Goal: Book appointment/travel/reservation

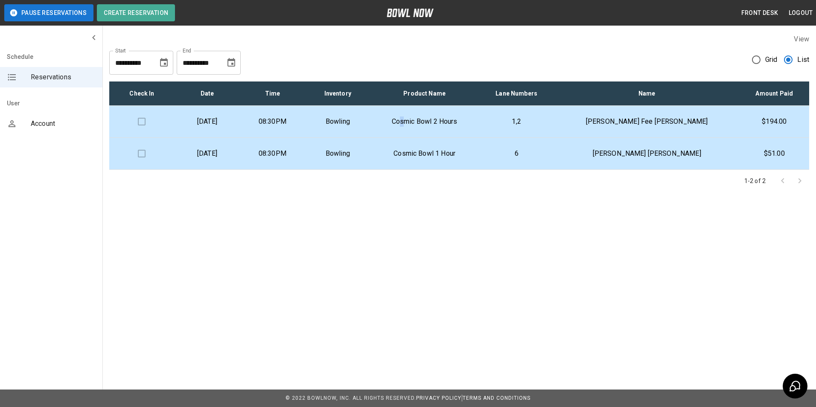
click at [443, 119] on p "Cosmic Bowl 2 Hours" at bounding box center [424, 122] width 95 height 10
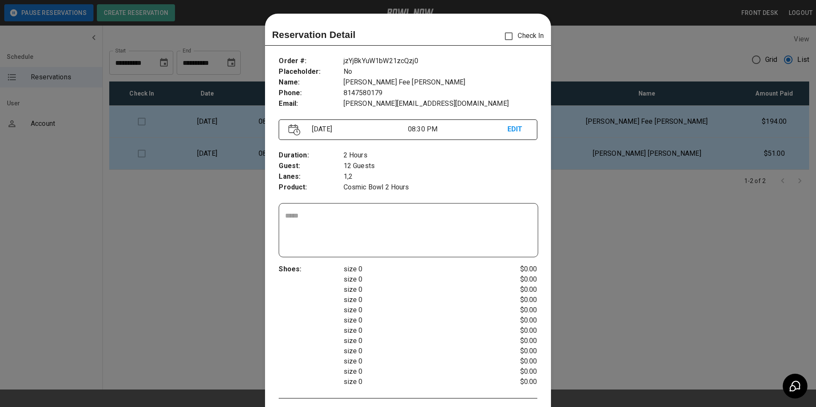
scroll to position [14, 0]
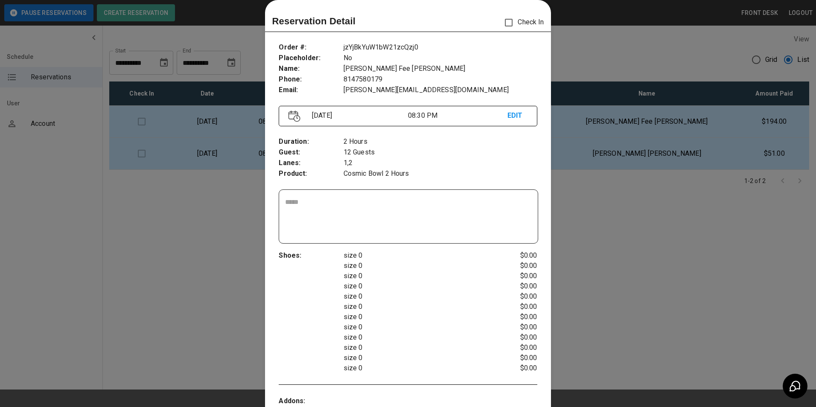
drag, startPoint x: 443, startPoint y: 119, endPoint x: 450, endPoint y: 160, distance: 42.4
click at [450, 160] on p "1,2" at bounding box center [441, 163] width 194 height 11
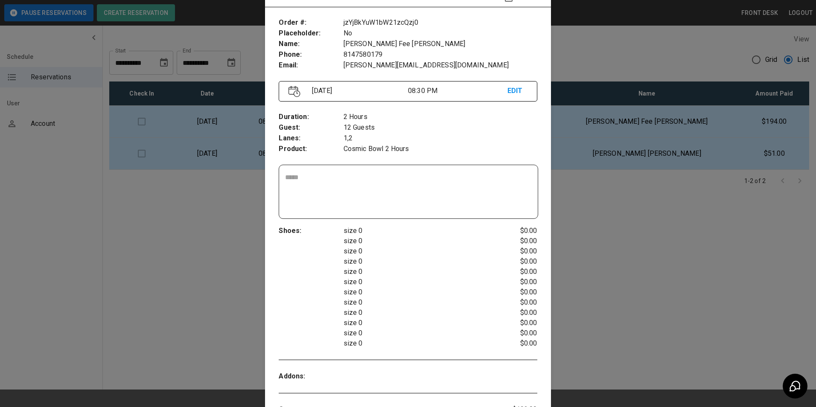
scroll to position [0, 0]
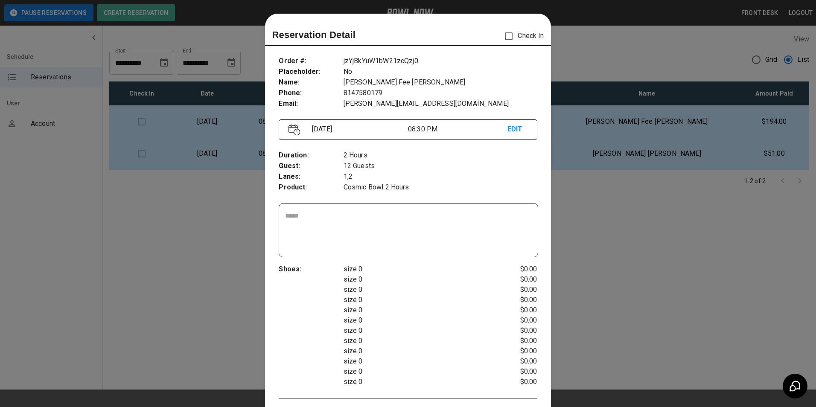
click at [654, 240] on div at bounding box center [408, 203] width 816 height 407
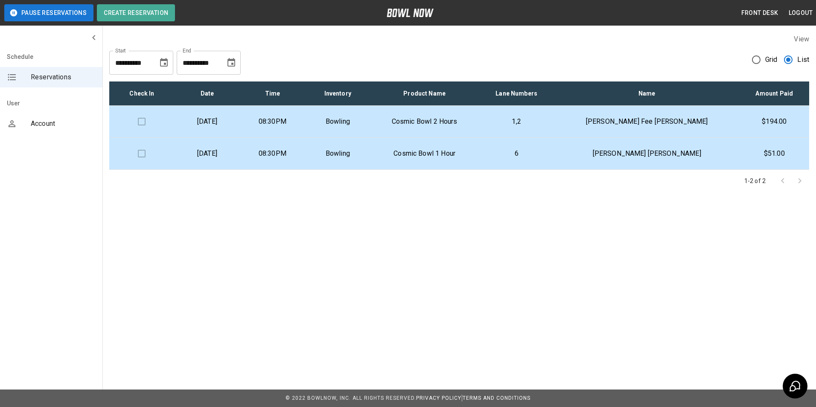
click at [452, 154] on p "Cosmic Bowl 1 Hour" at bounding box center [424, 154] width 95 height 10
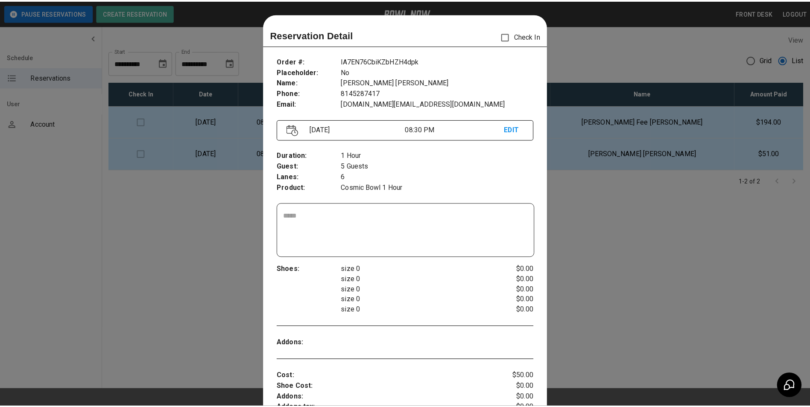
scroll to position [14, 0]
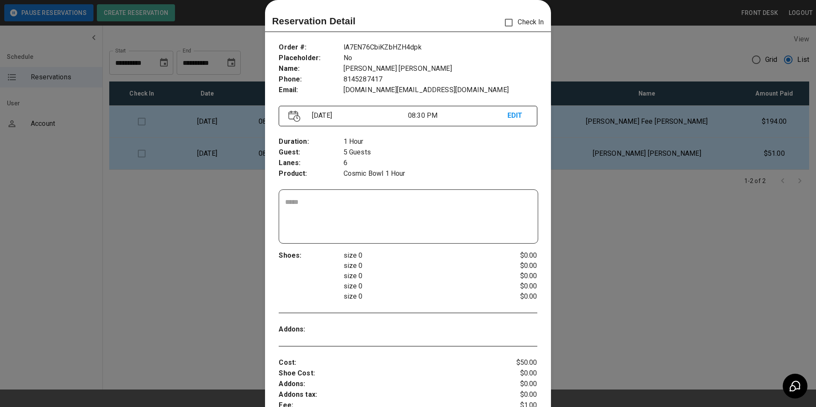
click at [611, 249] on div at bounding box center [408, 203] width 816 height 407
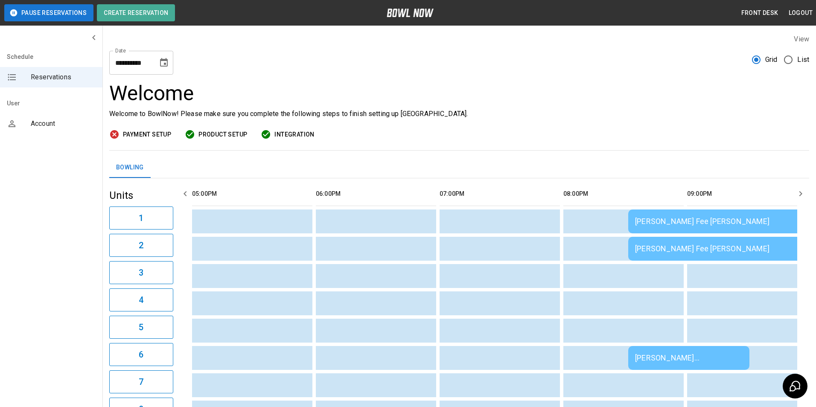
click at [797, 61] on span "List" at bounding box center [803, 60] width 12 height 10
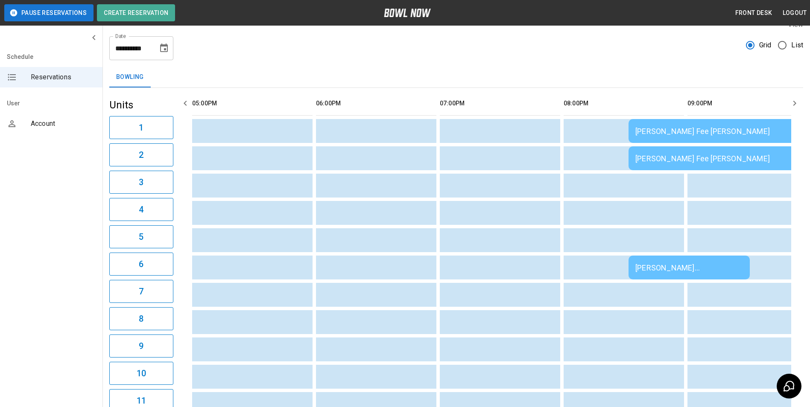
scroll to position [0, 0]
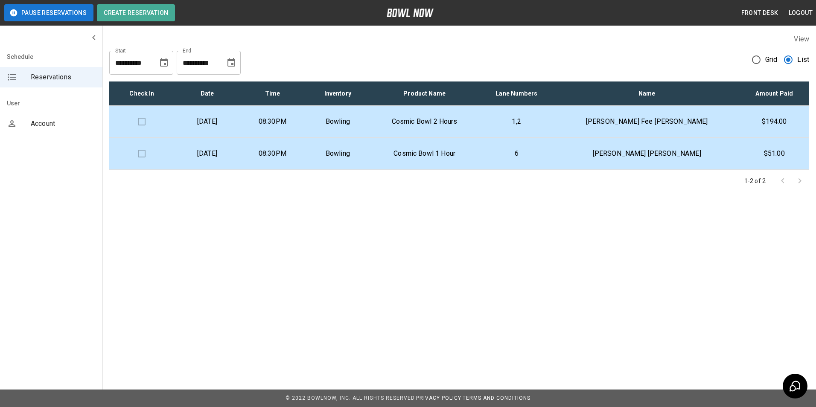
click at [766, 64] on span "Grid" at bounding box center [771, 60] width 12 height 10
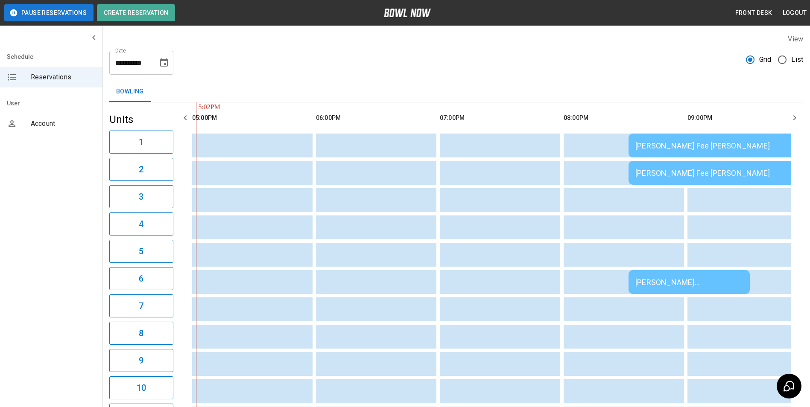
click at [795, 60] on span "List" at bounding box center [797, 60] width 12 height 10
click at [797, 58] on span "List" at bounding box center [797, 60] width 12 height 10
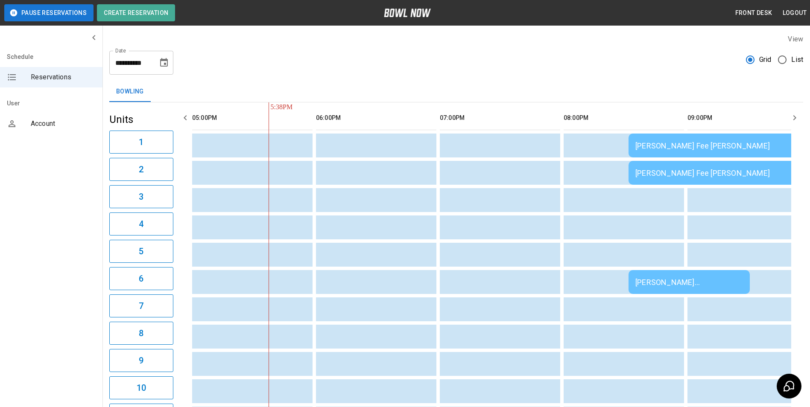
click at [792, 55] on span "List" at bounding box center [797, 60] width 12 height 10
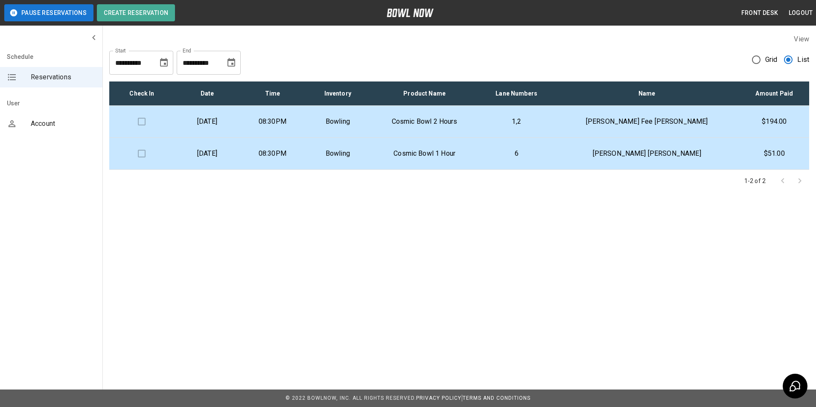
click at [767, 55] on span "Grid" at bounding box center [771, 60] width 12 height 10
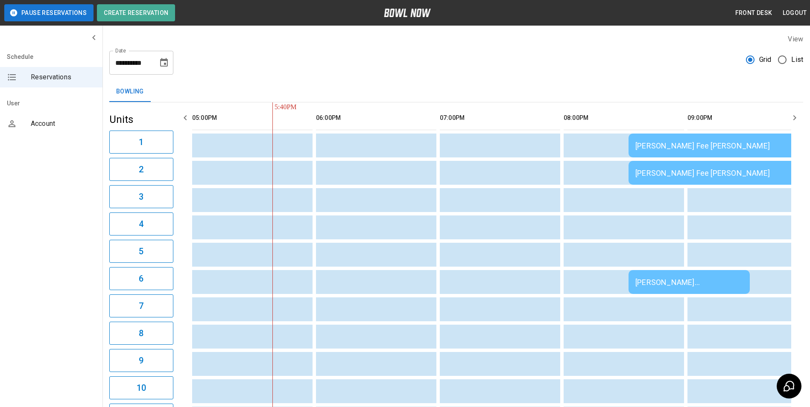
click at [793, 57] on span "List" at bounding box center [797, 60] width 12 height 10
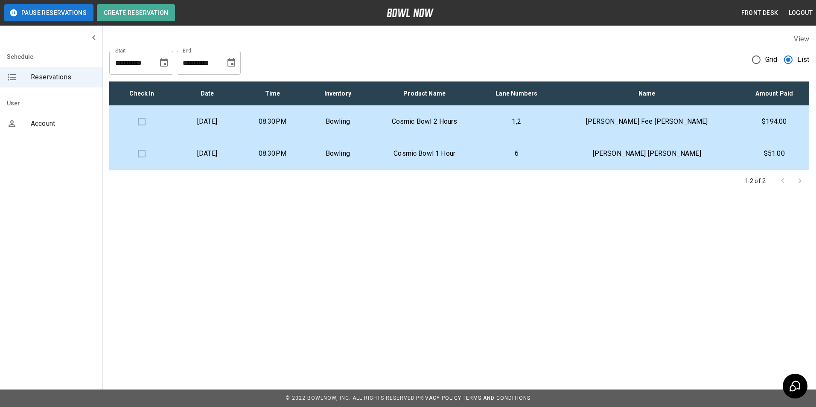
click at [771, 58] on span "Grid" at bounding box center [771, 60] width 12 height 10
